Goal: Find contact information: Find contact information

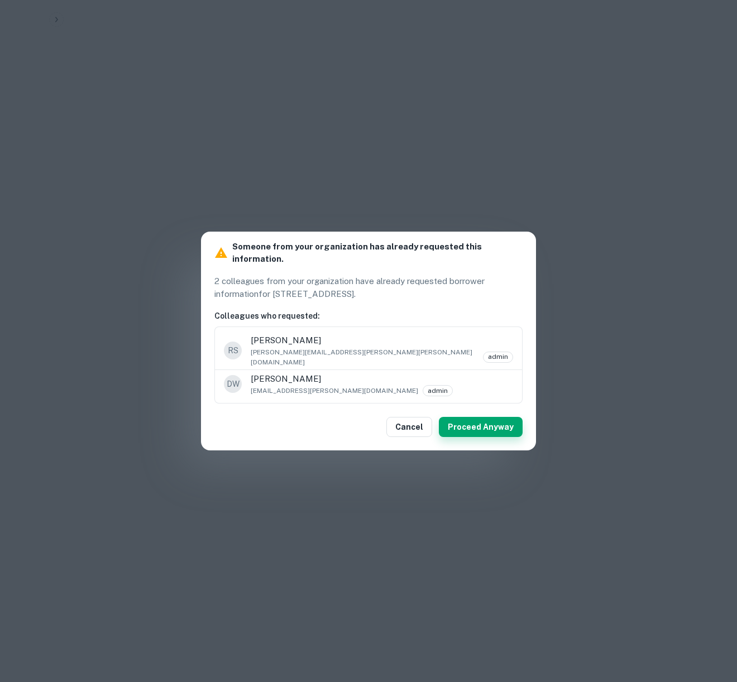
click at [478, 417] on button "Proceed Anyway" at bounding box center [481, 427] width 84 height 20
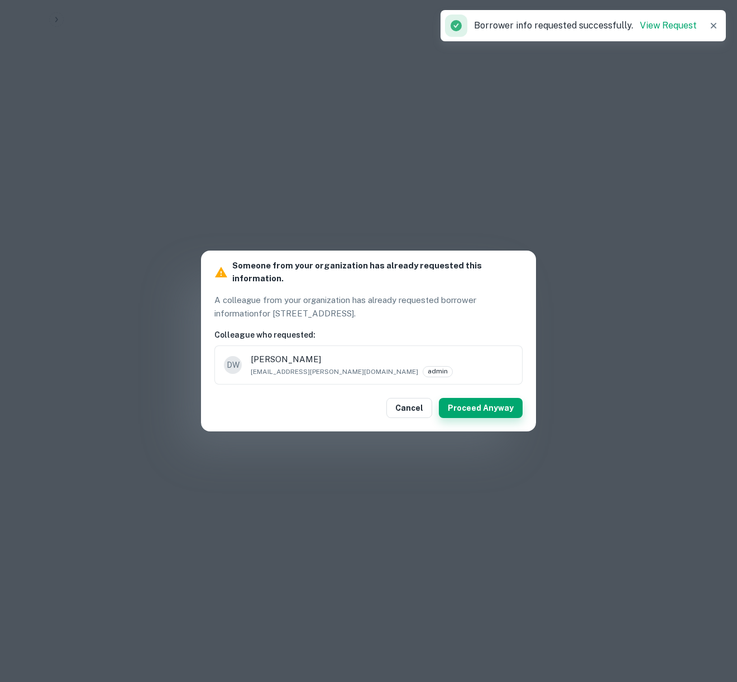
click at [477, 400] on button "Proceed Anyway" at bounding box center [481, 408] width 84 height 20
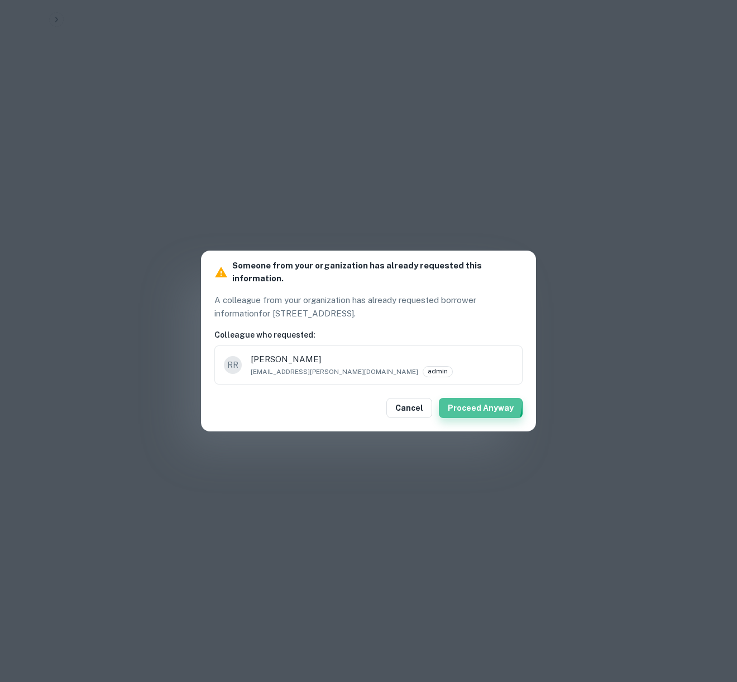
click at [479, 398] on button "Proceed Anyway" at bounding box center [481, 408] width 84 height 20
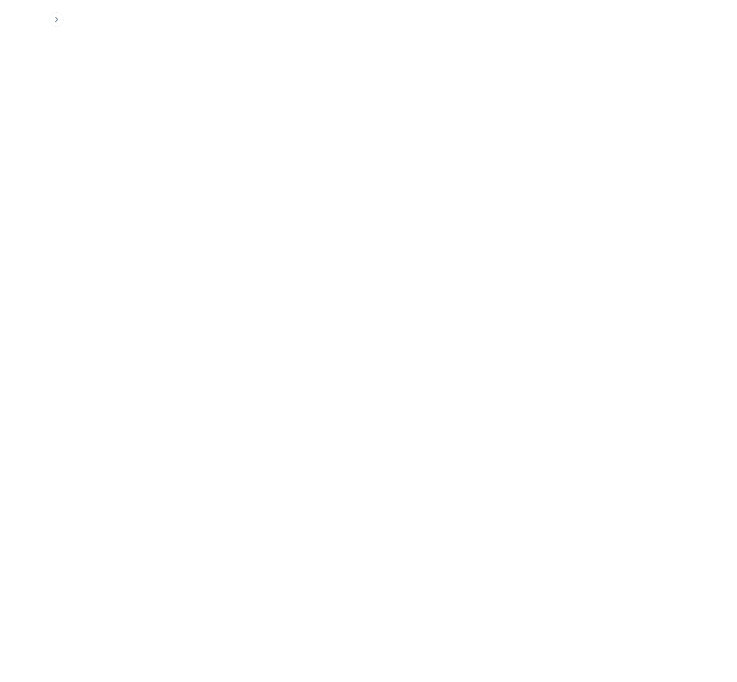
scroll to position [1061, 0]
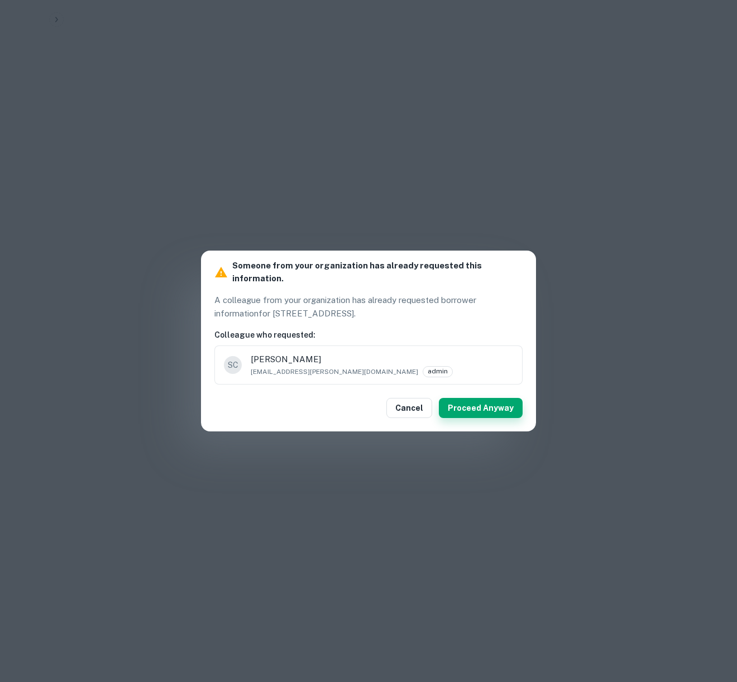
click at [480, 400] on button "Proceed Anyway" at bounding box center [481, 408] width 84 height 20
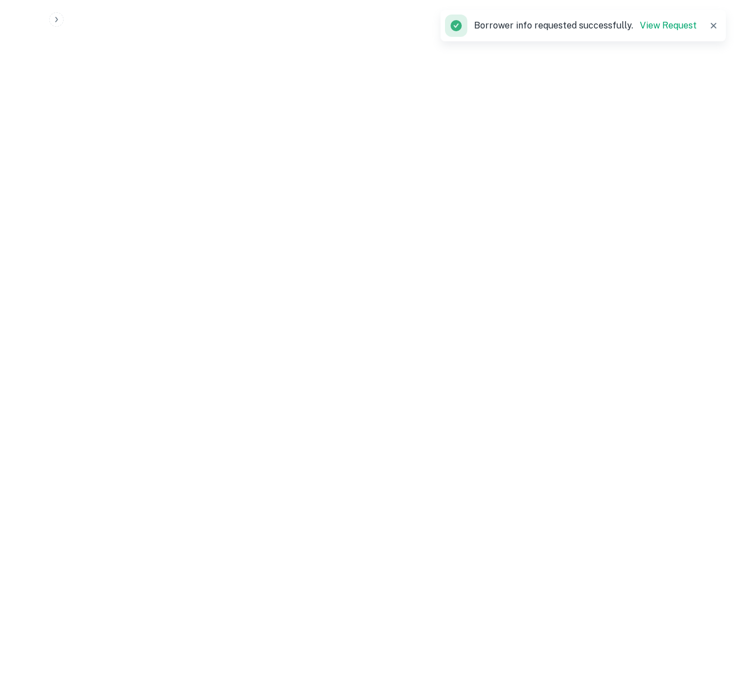
scroll to position [1664, 0]
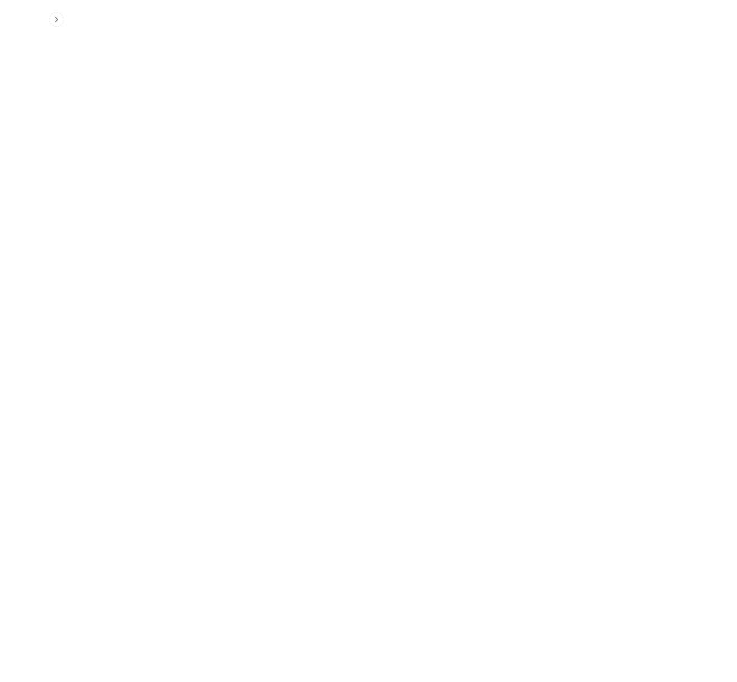
scroll to position [1809, 0]
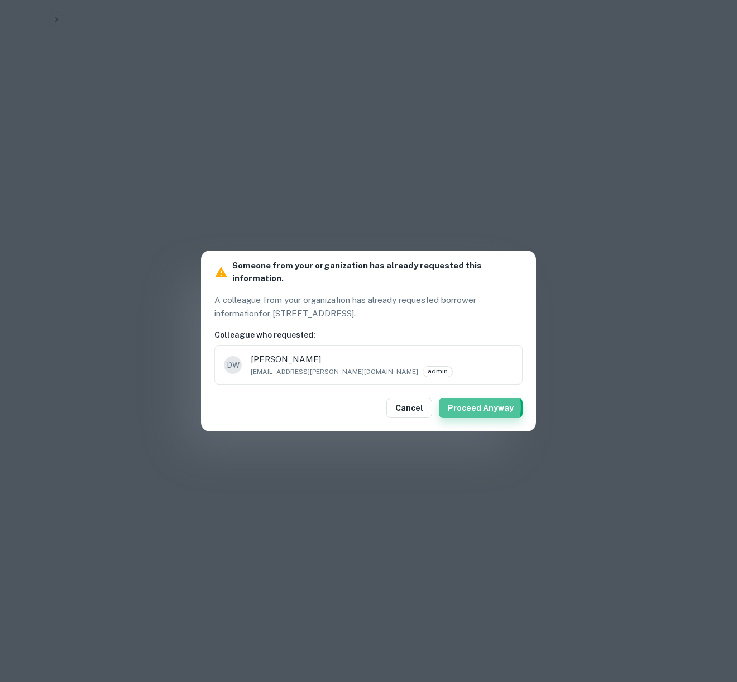
click at [479, 401] on button "Proceed Anyway" at bounding box center [481, 408] width 84 height 20
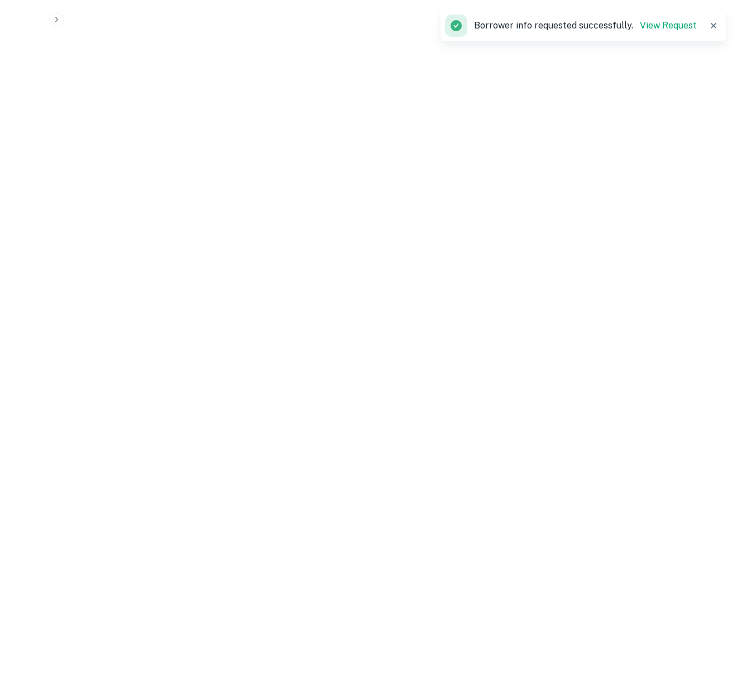
scroll to position [0, 0]
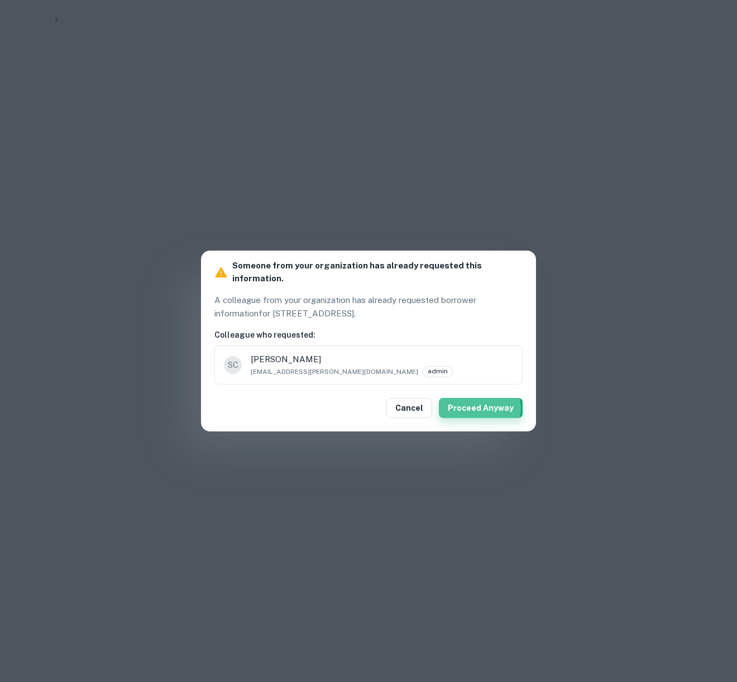
click at [481, 402] on button "Proceed Anyway" at bounding box center [481, 408] width 84 height 20
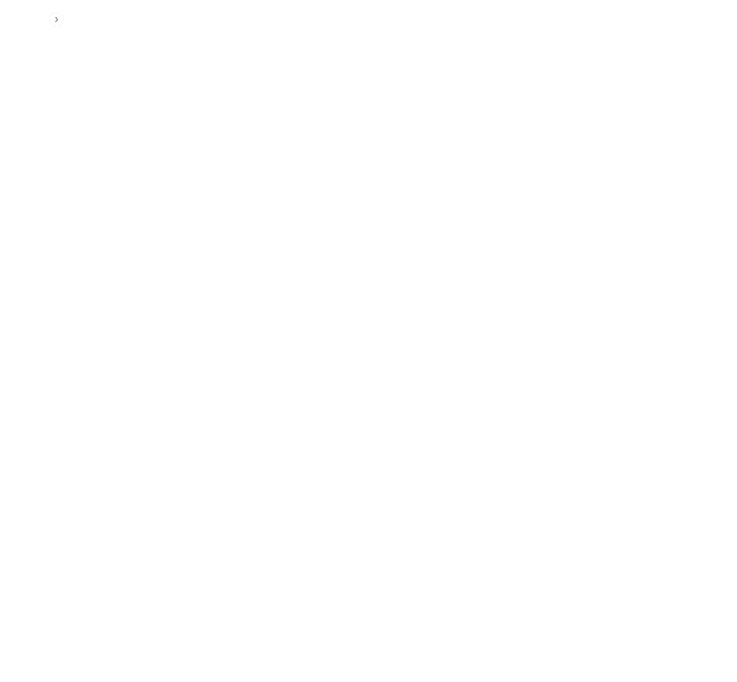
scroll to position [223, 0]
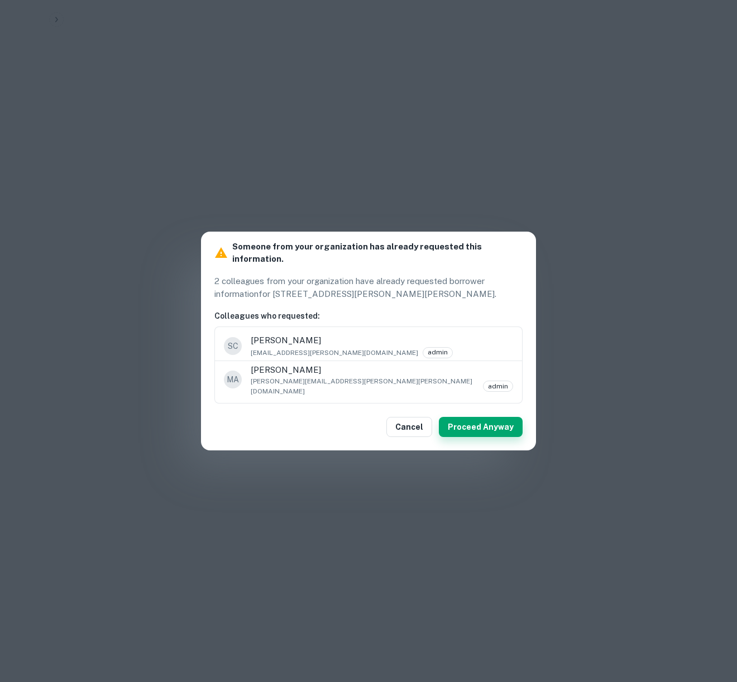
click at [485, 417] on button "Proceed Anyway" at bounding box center [481, 427] width 84 height 20
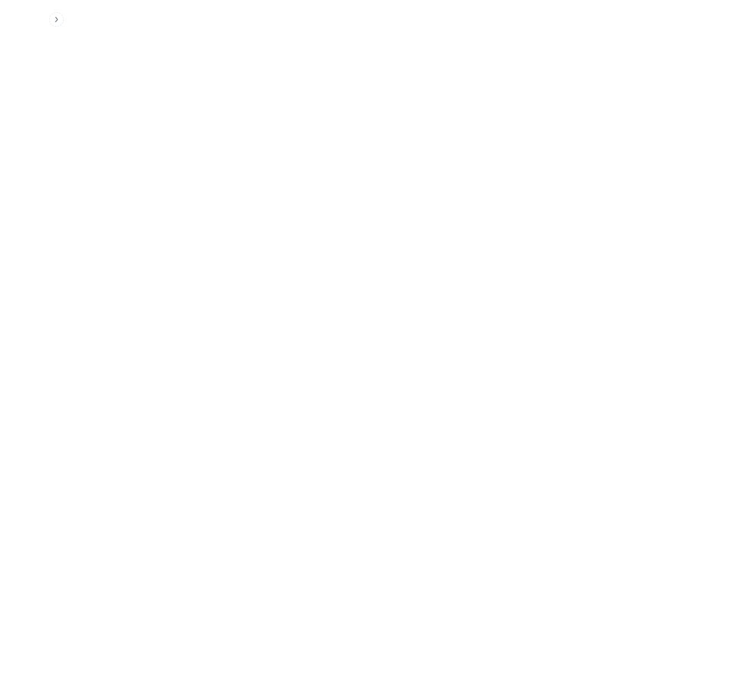
scroll to position [837, 0]
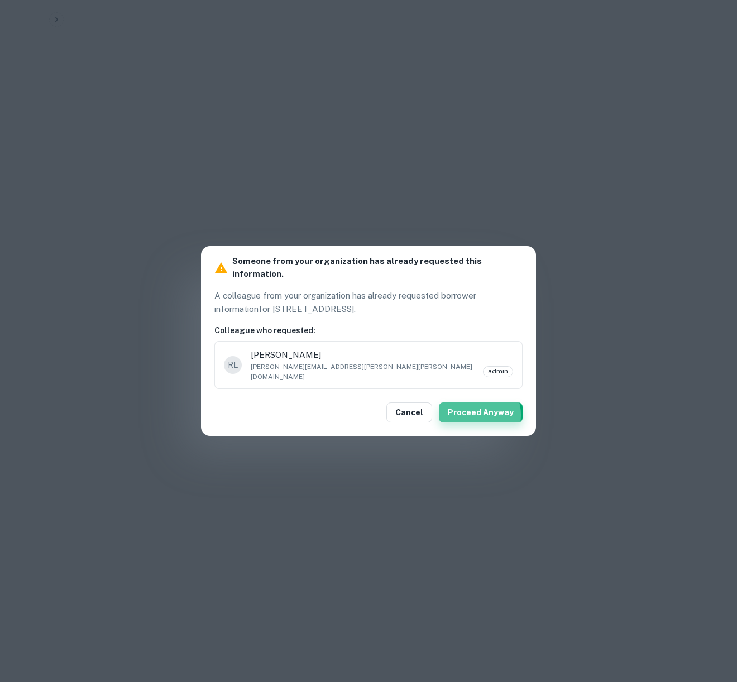
click at [477, 405] on button "Proceed Anyway" at bounding box center [481, 412] width 84 height 20
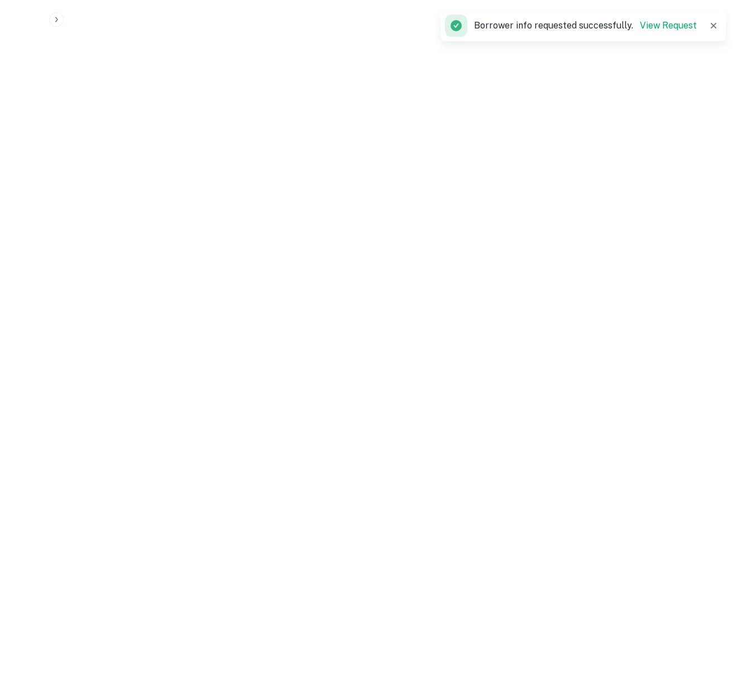
scroll to position [1451, 0]
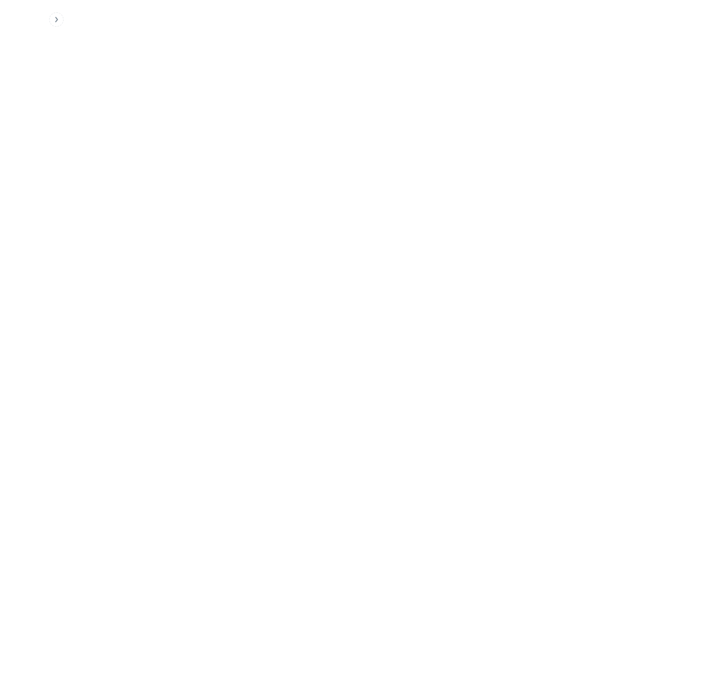
drag, startPoint x: 319, startPoint y: 67, endPoint x: 118, endPoint y: 80, distance: 201.4
copy h3 "3963 Santa Rosa Ave"
